Goal: Book appointment/travel/reservation

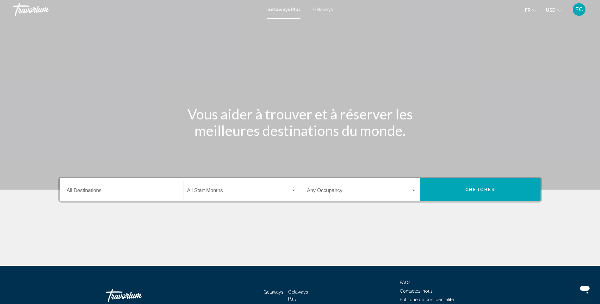
click at [419, 187] on div "Occupancy Any Occupancy" at bounding box center [361, 190] width 117 height 20
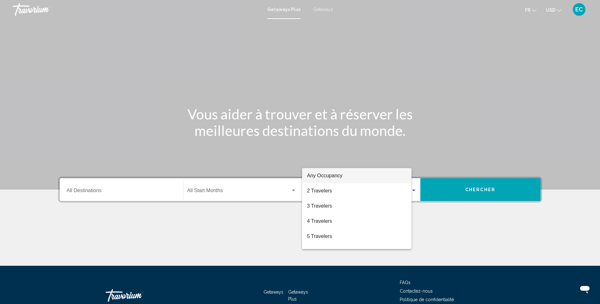
scroll to position [39, 0]
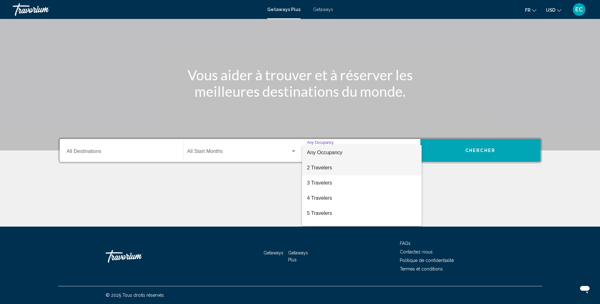
click at [344, 171] on span "2 Travelers" at bounding box center [361, 167] width 109 height 15
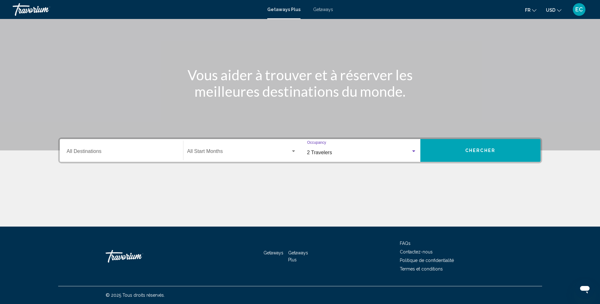
click at [454, 144] on button "Chercher" at bounding box center [480, 150] width 120 height 23
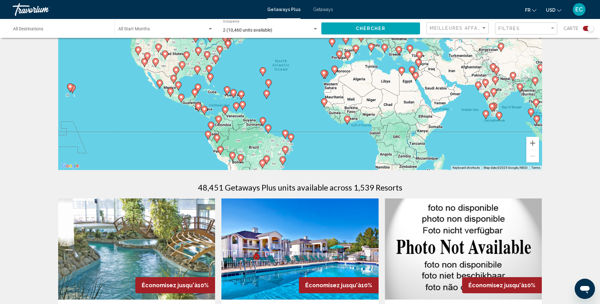
scroll to position [63, 0]
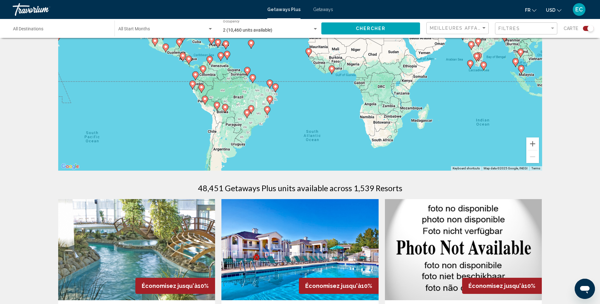
drag, startPoint x: 422, startPoint y: 138, endPoint x: 407, endPoint y: 85, distance: 54.7
click at [407, 85] on div "To activate drag with keyboard, press Alt + Enter. Once in keyboard drag state,…" at bounding box center [300, 76] width 484 height 190
click at [550, 12] on span "USD" at bounding box center [550, 10] width 9 height 5
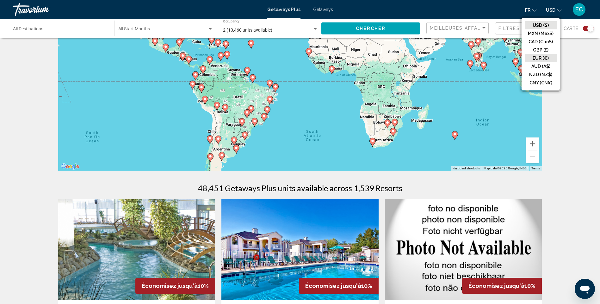
click at [543, 57] on button "EUR (€)" at bounding box center [541, 58] width 32 height 8
click at [453, 135] on image "Main content" at bounding box center [455, 134] width 4 height 4
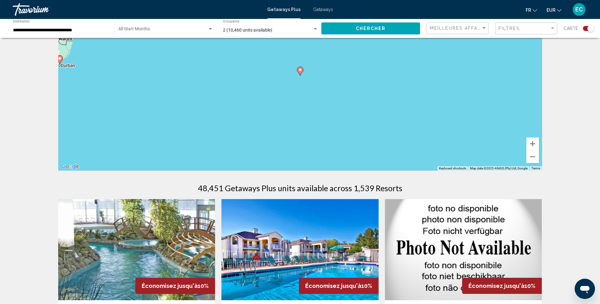
click at [301, 73] on icon "Main content" at bounding box center [300, 71] width 6 height 8
type input "**********"
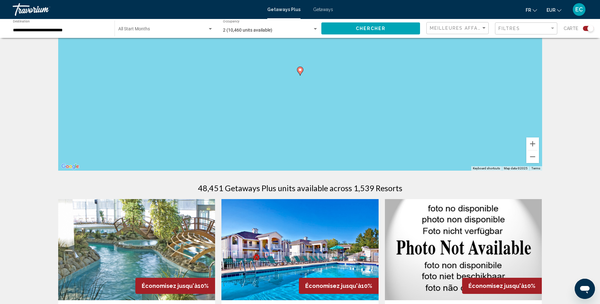
click at [301, 73] on icon "Main content" at bounding box center [300, 71] width 6 height 8
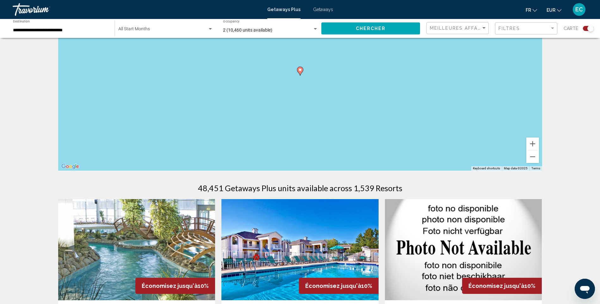
click at [301, 73] on icon "Main content" at bounding box center [300, 71] width 6 height 8
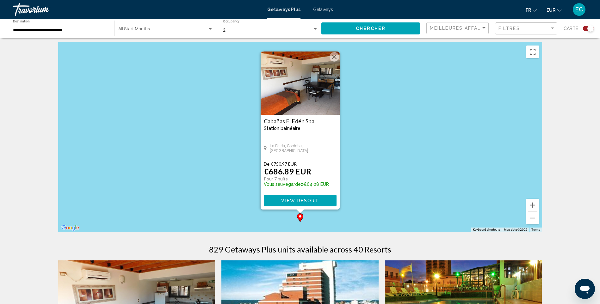
scroll to position [0, 0]
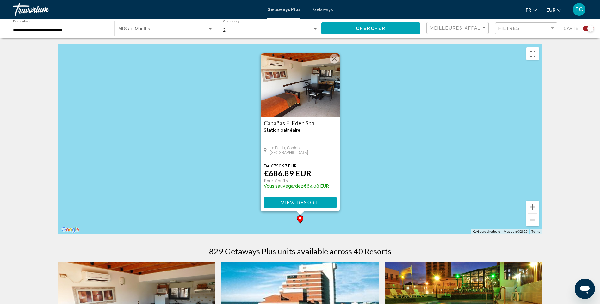
click at [535, 221] on button "Zoom out" at bounding box center [532, 220] width 13 height 13
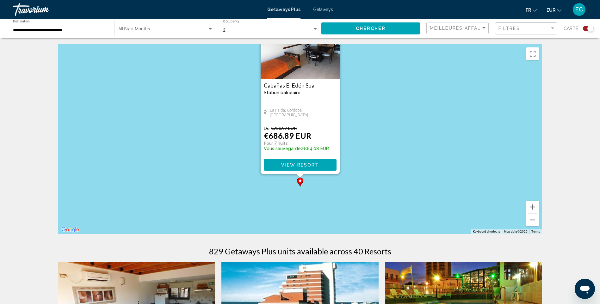
click at [535, 221] on button "Zoom out" at bounding box center [532, 220] width 13 height 13
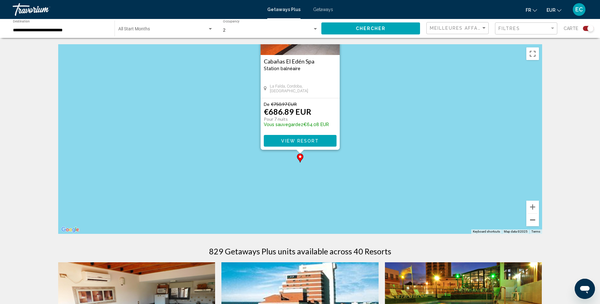
click at [535, 221] on button "Zoom out" at bounding box center [532, 220] width 13 height 13
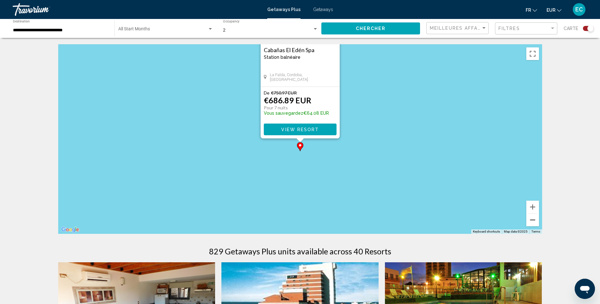
click at [535, 221] on button "Zoom out" at bounding box center [532, 220] width 13 height 13
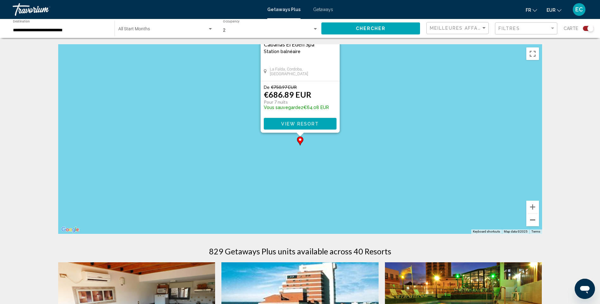
click at [535, 221] on button "Zoom out" at bounding box center [532, 220] width 13 height 13
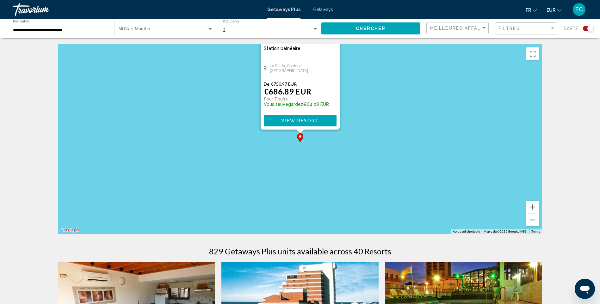
click at [535, 221] on button "Zoom out" at bounding box center [532, 220] width 13 height 13
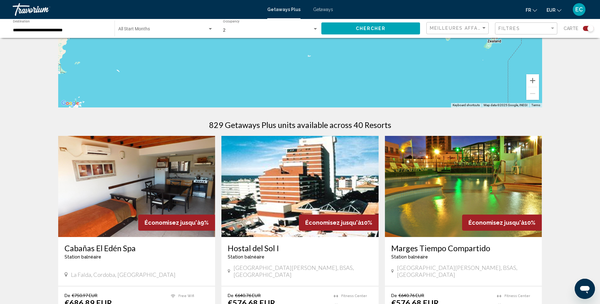
scroll to position [158, 0]
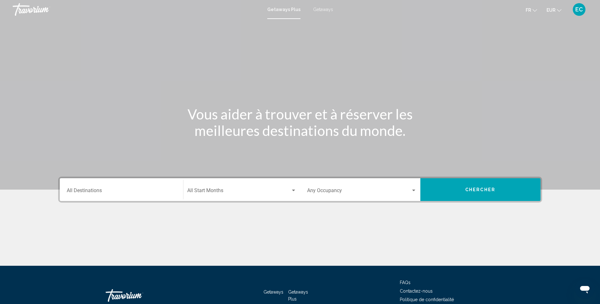
click at [378, 198] on div "Occupancy Any Occupancy" at bounding box center [361, 190] width 109 height 20
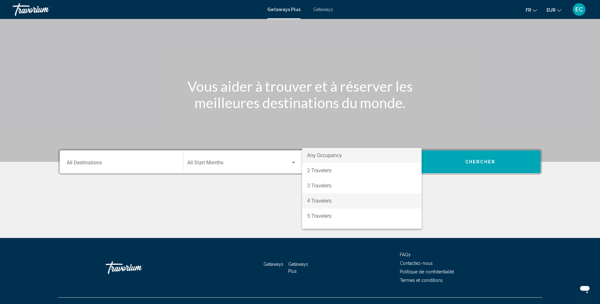
scroll to position [39, 0]
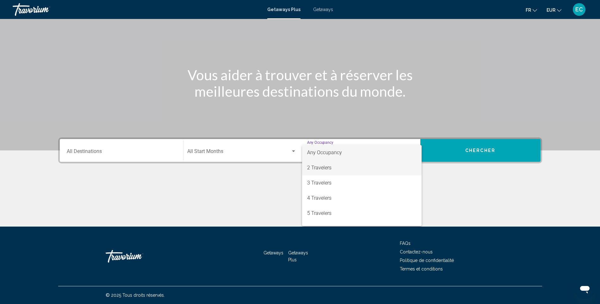
click at [350, 163] on span "2 Travelers" at bounding box center [361, 167] width 109 height 15
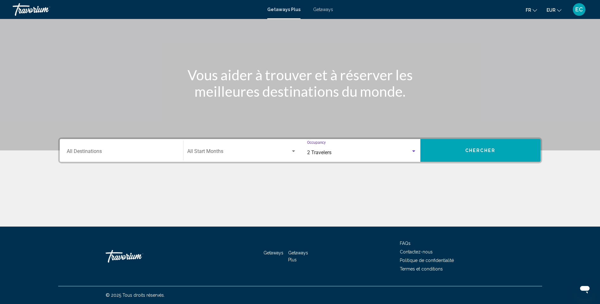
click at [444, 153] on button "Chercher" at bounding box center [480, 150] width 120 height 23
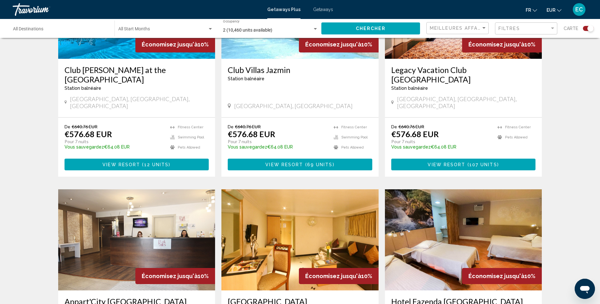
scroll to position [285, 0]
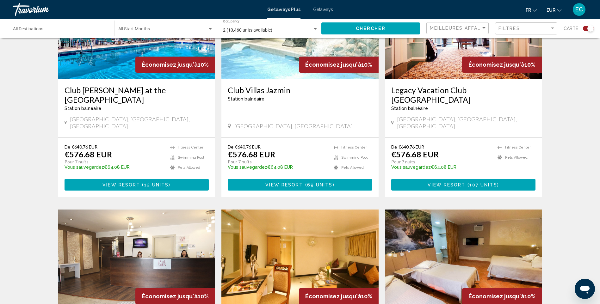
click at [261, 179] on button "View Resort ( 69 units )" at bounding box center [300, 185] width 144 height 12
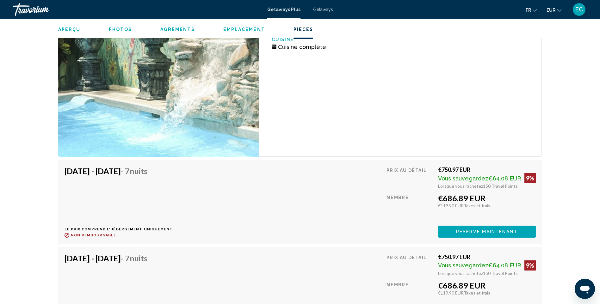
scroll to position [1265, 0]
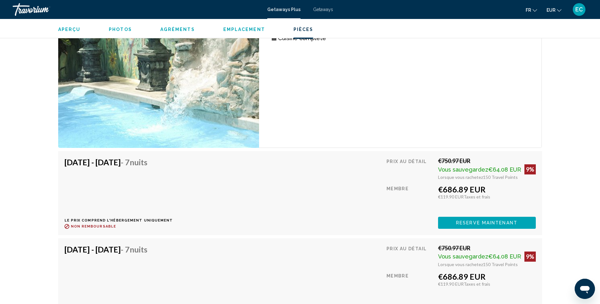
drag, startPoint x: 443, startPoint y: 155, endPoint x: 473, endPoint y: 154, distance: 29.7
click at [473, 157] on div "€750.97 EUR" at bounding box center [487, 160] width 98 height 7
drag, startPoint x: 473, startPoint y: 154, endPoint x: 494, endPoint y: 172, distance: 27.4
click at [494, 175] on span "150 Travel Points" at bounding box center [500, 177] width 35 height 5
drag, startPoint x: 443, startPoint y: 185, endPoint x: 490, endPoint y: 185, distance: 47.1
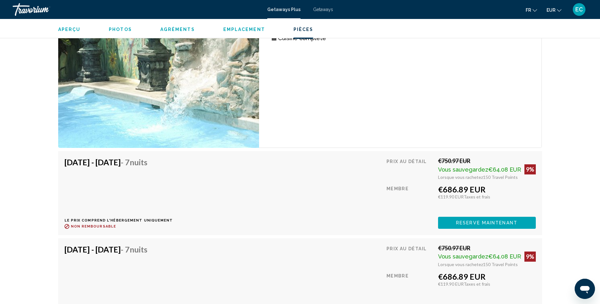
click at [490, 185] on div "€686.89 EUR" at bounding box center [487, 189] width 98 height 9
click at [438, 201] on div "Prix au détail €750.97 EUR Vous sauvegardez €64.08 EUR 9% Lorsque vous rachetez…" at bounding box center [460, 192] width 149 height 71
click at [443, 219] on button "Reserve maintenant" at bounding box center [487, 223] width 98 height 12
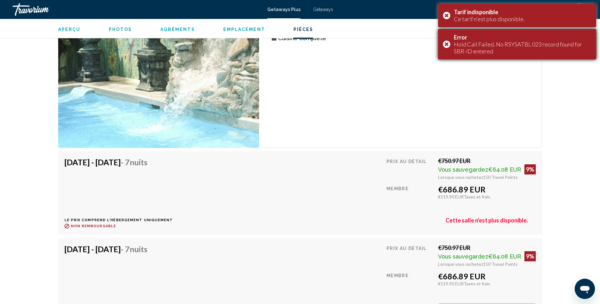
click at [446, 46] on div "Error Hold Call Failed. No RSYSATBL 023 record found for SBR-ID entered" at bounding box center [517, 44] width 158 height 30
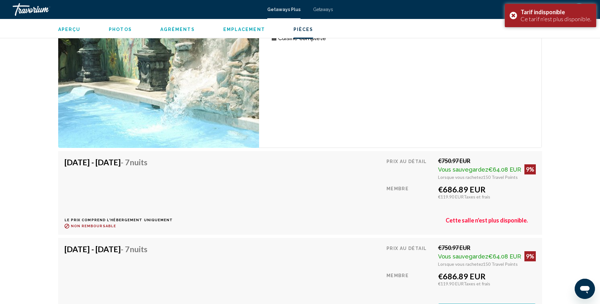
click at [444, 15] on div "fr English Español Français Italiano Português русский EUR USD ($) MXN (Mex$) C…" at bounding box center [463, 9] width 248 height 13
click at [390, 115] on div "Unité de 2 chambres (Full Kitchen) Chambres 2 Occupation maximale 6 Cuisine Cui…" at bounding box center [400, 67] width 283 height 161
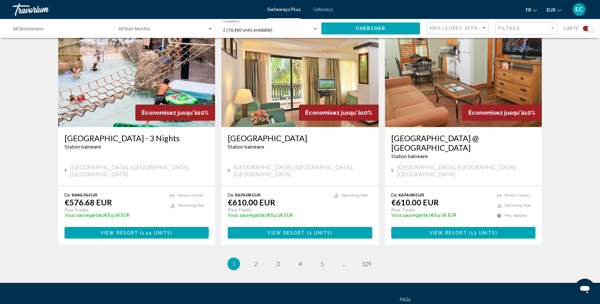
scroll to position [917, 0]
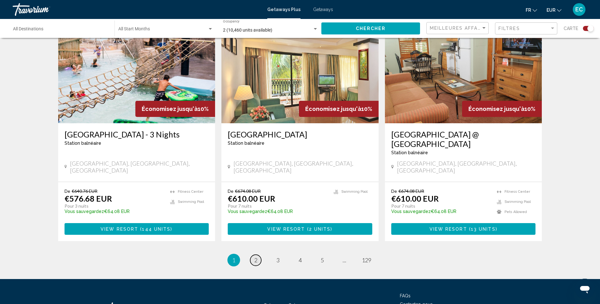
click at [253, 255] on link "page 2" at bounding box center [255, 260] width 11 height 11
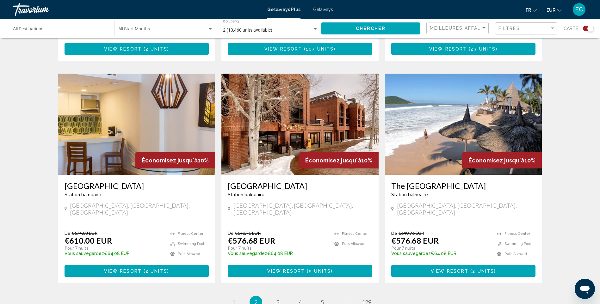
scroll to position [874, 0]
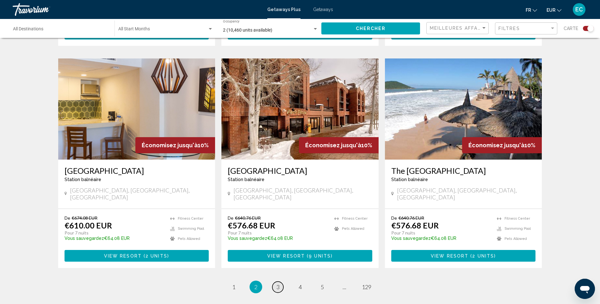
click at [278, 284] on span "3" at bounding box center [277, 287] width 3 height 7
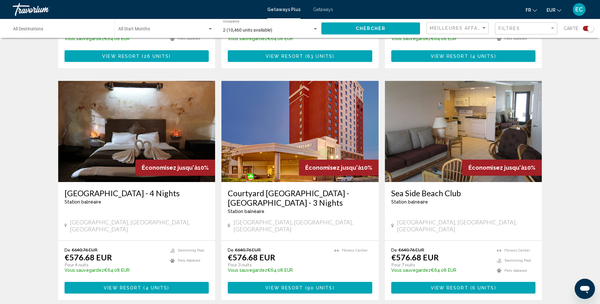
scroll to position [885, 0]
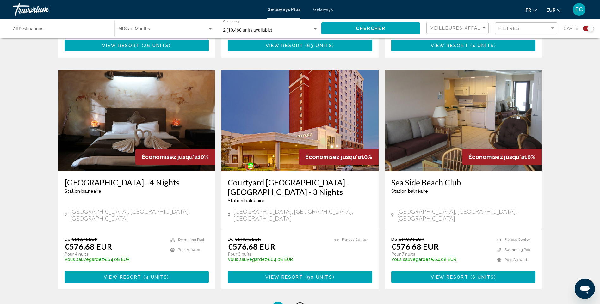
click at [301, 304] on span "4" at bounding box center [299, 308] width 3 height 7
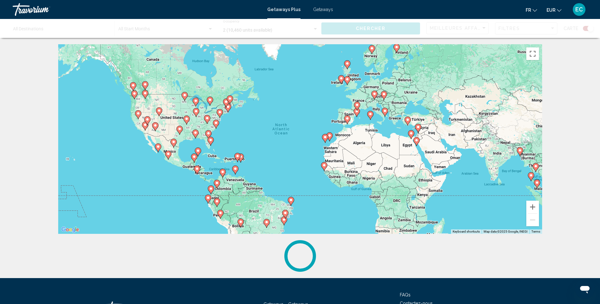
click at [325, 10] on span "Getaways" at bounding box center [323, 9] width 20 height 5
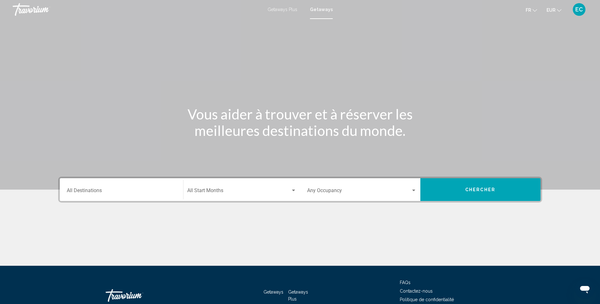
click at [321, 194] on span "Search widget" at bounding box center [359, 192] width 104 height 6
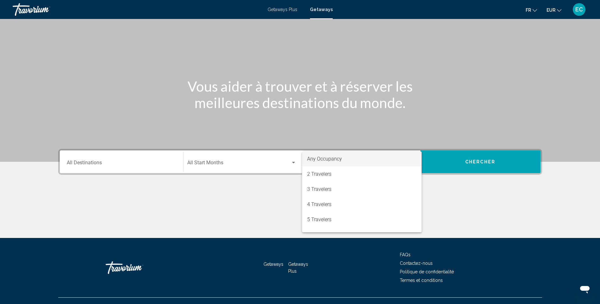
scroll to position [39, 0]
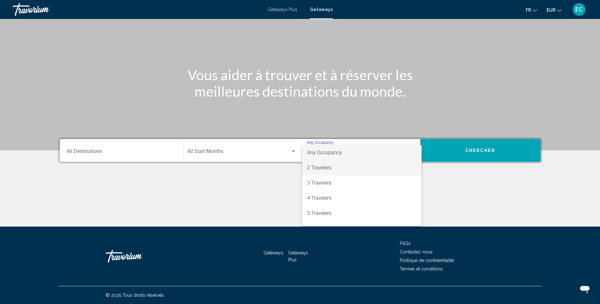
click at [325, 166] on span "2 Travelers" at bounding box center [361, 167] width 109 height 15
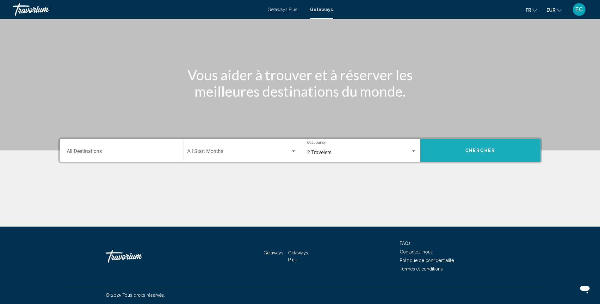
click at [478, 150] on span "Chercher" at bounding box center [480, 150] width 30 height 5
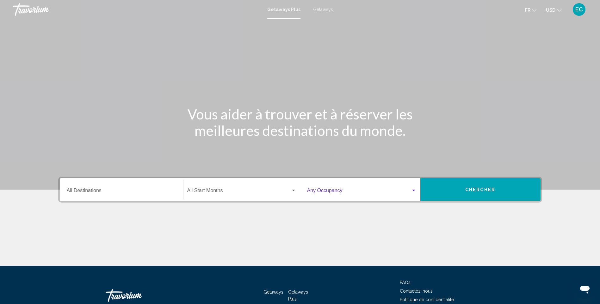
click at [315, 193] on span "Search widget" at bounding box center [359, 192] width 104 height 6
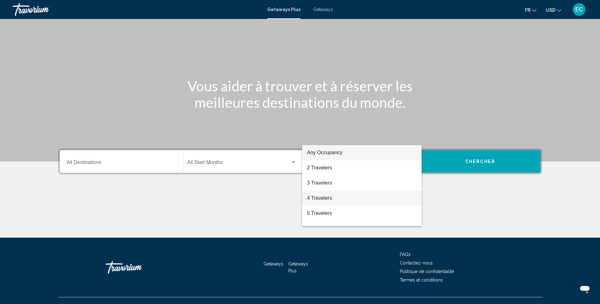
scroll to position [39, 0]
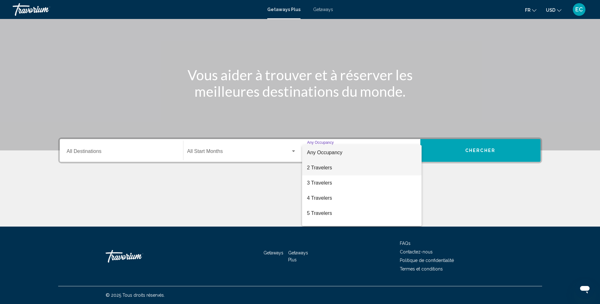
click at [323, 166] on span "2 Travelers" at bounding box center [361, 167] width 109 height 15
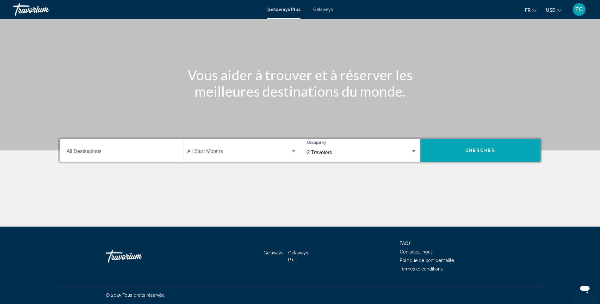
click at [239, 149] on div "Start Month All Start Months" at bounding box center [241, 151] width 109 height 20
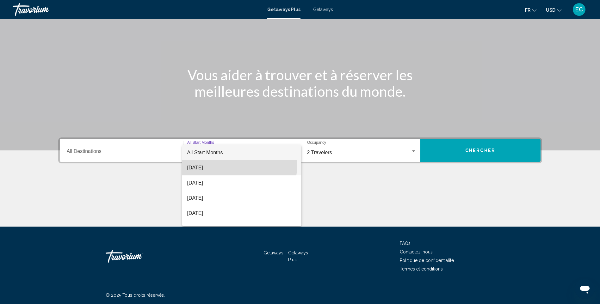
click at [224, 166] on span "September 2025" at bounding box center [241, 167] width 109 height 15
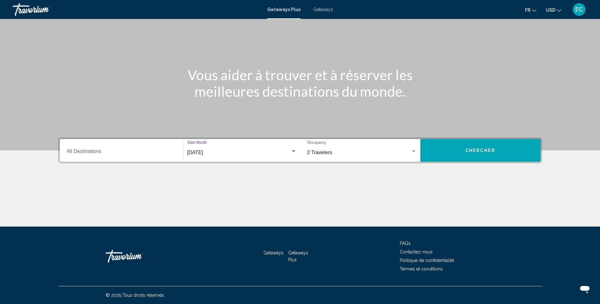
click at [323, 11] on span "Getaways" at bounding box center [323, 9] width 20 height 5
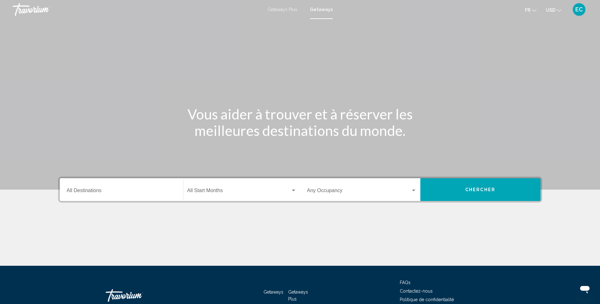
click at [236, 191] on span "Search widget" at bounding box center [238, 192] width 103 height 6
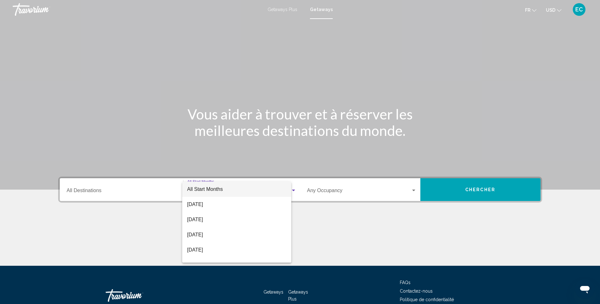
scroll to position [39, 0]
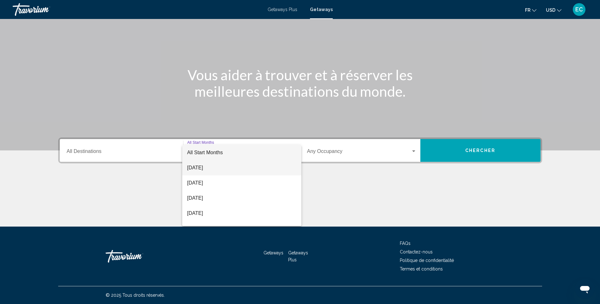
click at [229, 171] on span "September 2025" at bounding box center [241, 167] width 109 height 15
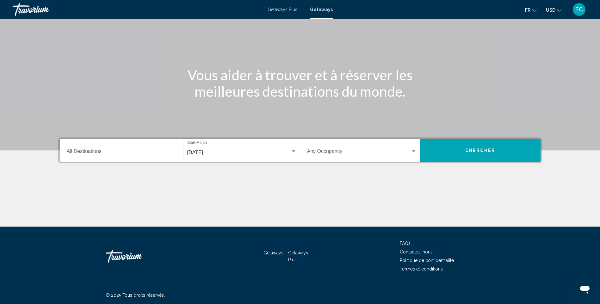
click at [342, 148] on div "Occupancy Any Occupancy" at bounding box center [361, 151] width 109 height 20
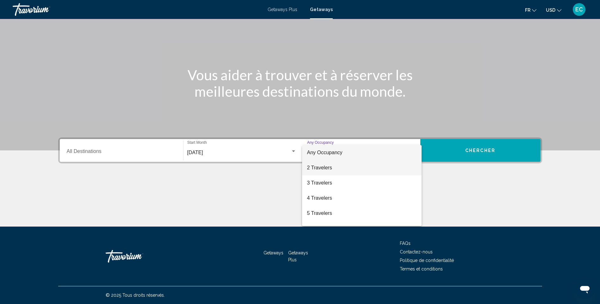
click at [332, 166] on span "2 Travelers" at bounding box center [361, 167] width 109 height 15
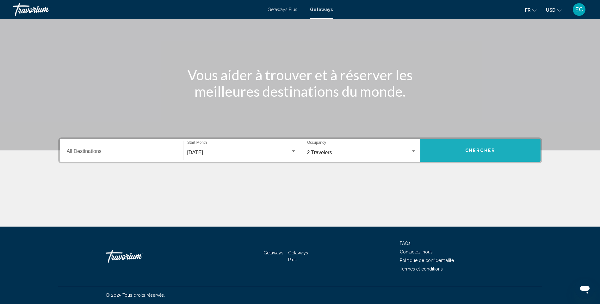
click at [451, 153] on button "Chercher" at bounding box center [480, 150] width 120 height 23
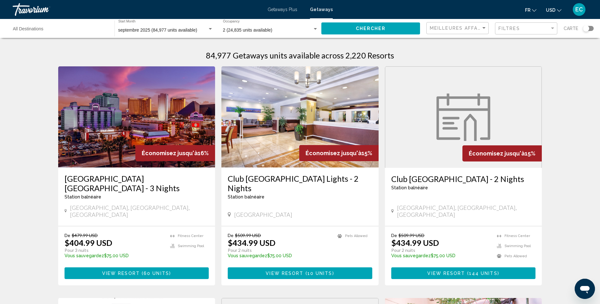
click at [553, 11] on span "USD" at bounding box center [550, 10] width 9 height 5
click at [544, 57] on button "EUR (€)" at bounding box center [541, 58] width 32 height 8
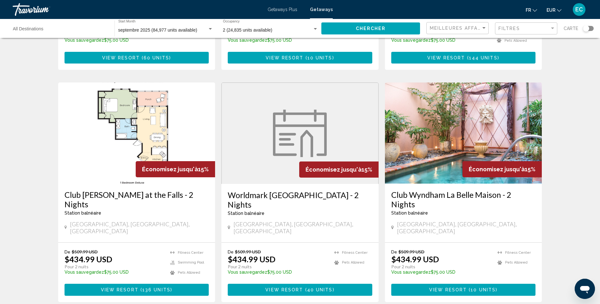
scroll to position [221, 0]
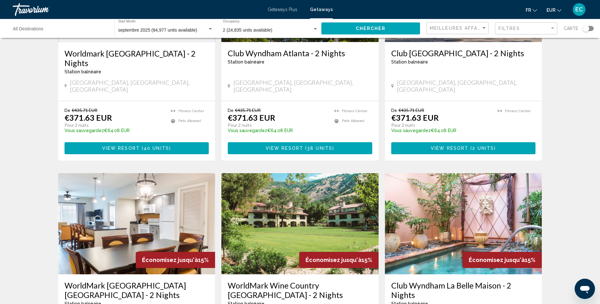
scroll to position [379, 0]
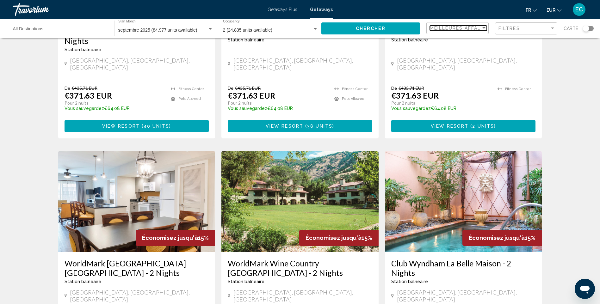
click at [482, 29] on div "Sort by" at bounding box center [484, 28] width 6 height 5
click at [473, 41] on span "Prix ​​le plus bas" at bounding box center [458, 41] width 57 height 13
click at [405, 30] on button "Chercher" at bounding box center [370, 28] width 99 height 12
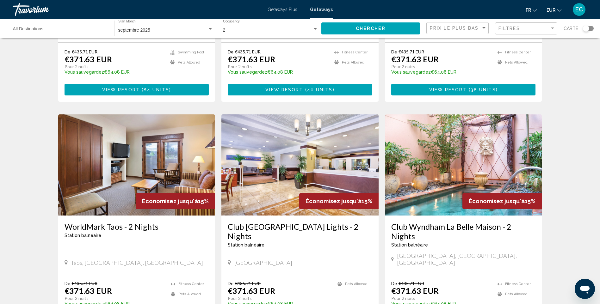
scroll to position [664, 0]
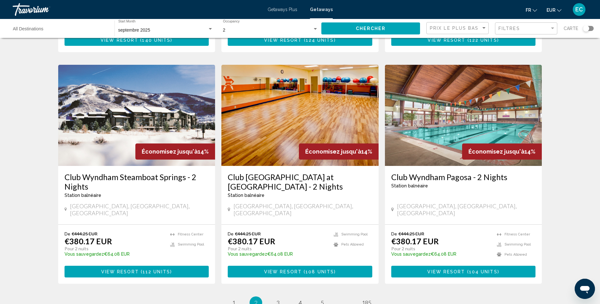
scroll to position [727, 0]
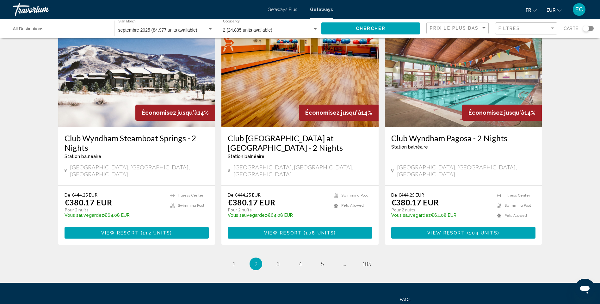
scroll to position [727, 0]
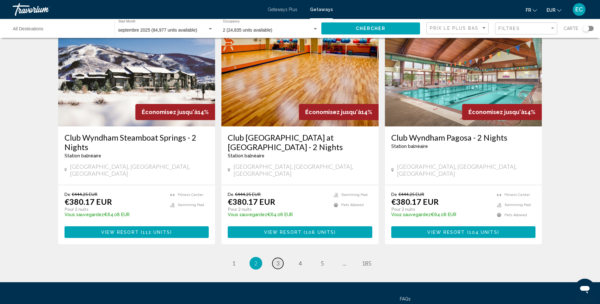
click at [277, 260] on span "3" at bounding box center [277, 263] width 3 height 7
